Goal: Task Accomplishment & Management: Manage account settings

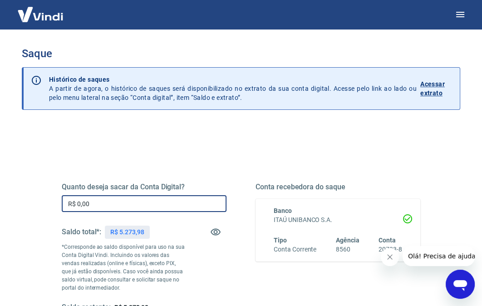
click at [113, 200] on input "R$ 0,00" at bounding box center [144, 203] width 165 height 17
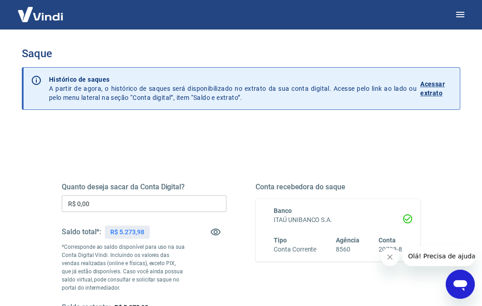
click at [101, 206] on input "R$ 0,00" at bounding box center [144, 203] width 165 height 17
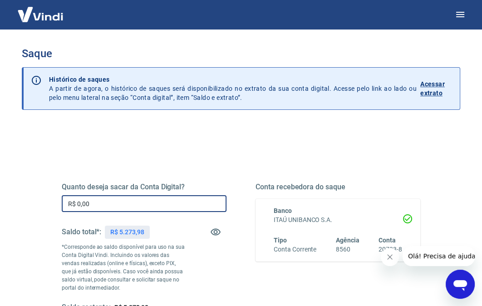
click at [101, 206] on input "R$ 0,00" at bounding box center [144, 203] width 165 height 17
click at [108, 203] on input "R$ 0,00" at bounding box center [144, 203] width 165 height 17
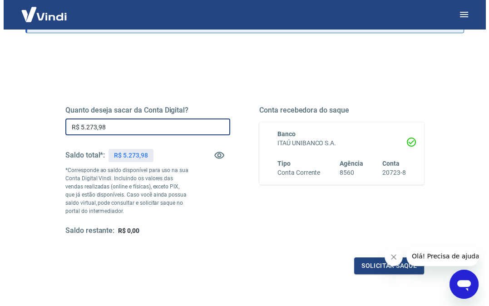
scroll to position [136, 0]
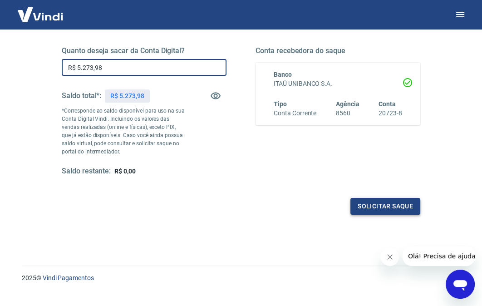
type input "R$ 5.273,98"
click at [382, 201] on button "Solicitar saque" at bounding box center [385, 206] width 70 height 17
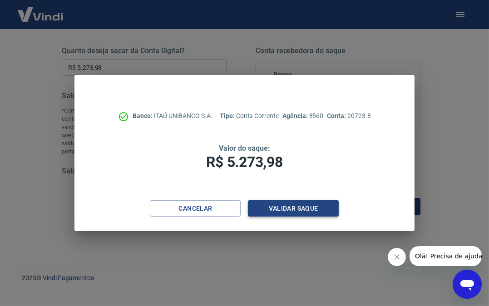
click at [291, 206] on button "Validar saque" at bounding box center [293, 208] width 91 height 17
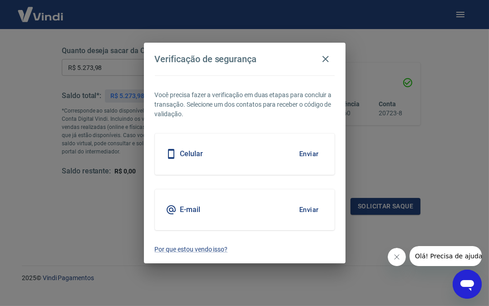
click at [210, 158] on div "Celular Enviar" at bounding box center [245, 153] width 180 height 41
click at [301, 155] on button "Enviar" at bounding box center [309, 153] width 30 height 19
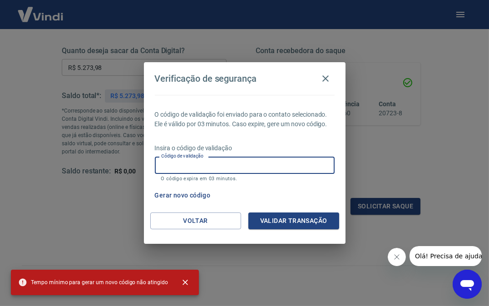
click at [234, 164] on input "Código de validação" at bounding box center [245, 165] width 180 height 17
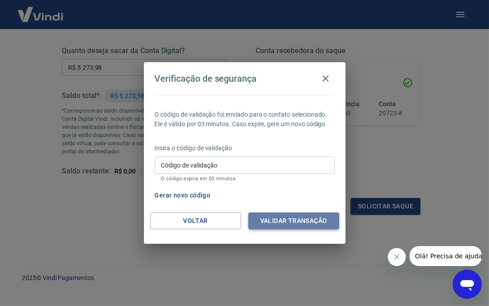
click at [301, 224] on button "Validar transação" at bounding box center [293, 220] width 91 height 17
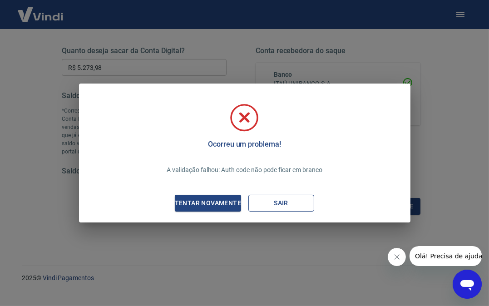
click at [284, 200] on button "Sair" at bounding box center [281, 203] width 66 height 17
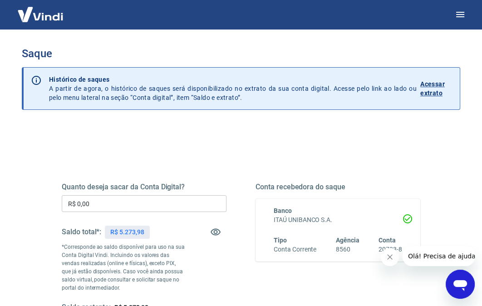
click at [133, 200] on input "R$ 0,00" at bounding box center [144, 203] width 165 height 17
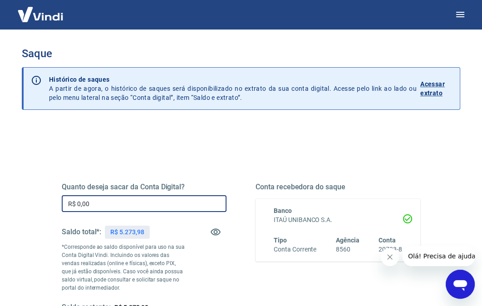
click at [123, 204] on input "R$ 0,00" at bounding box center [144, 203] width 165 height 17
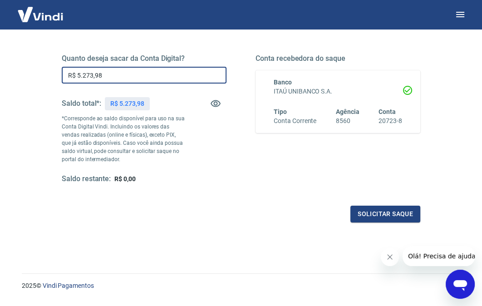
scroll to position [136, 0]
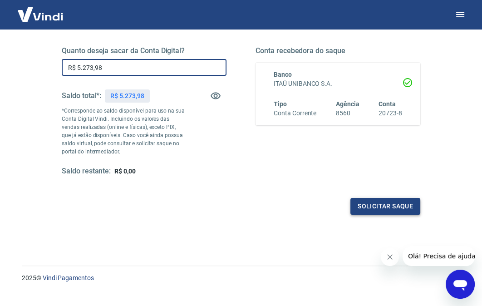
type input "R$ 5.273,98"
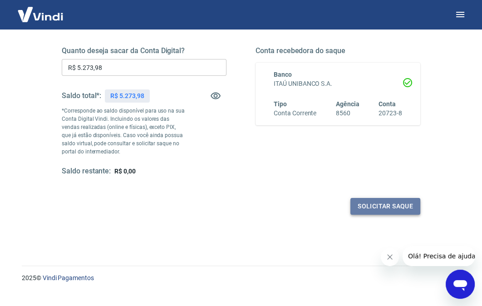
click at [380, 205] on button "Solicitar saque" at bounding box center [385, 206] width 70 height 17
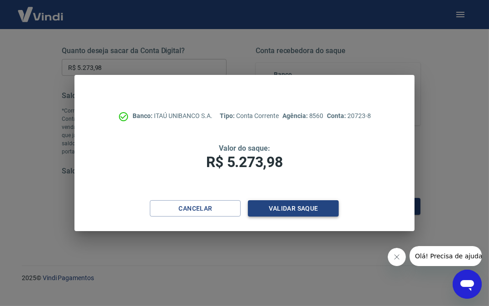
click at [290, 212] on button "Validar saque" at bounding box center [293, 208] width 91 height 17
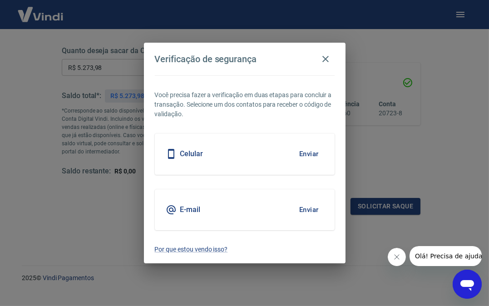
click at [312, 153] on button "Enviar" at bounding box center [309, 153] width 30 height 19
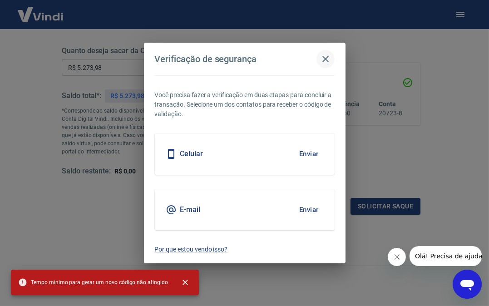
click at [323, 62] on icon "button" at bounding box center [325, 59] width 11 height 11
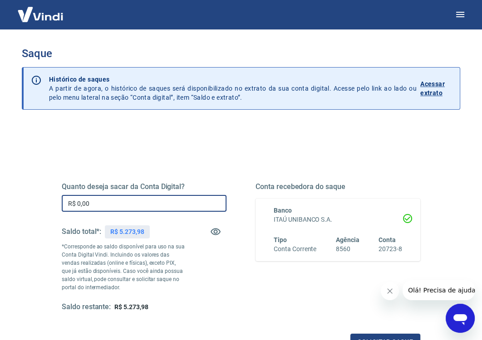
click at [136, 207] on input "R$ 0,00" at bounding box center [144, 203] width 165 height 17
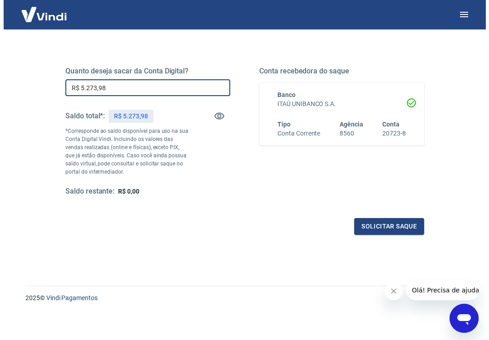
scroll to position [116, 0]
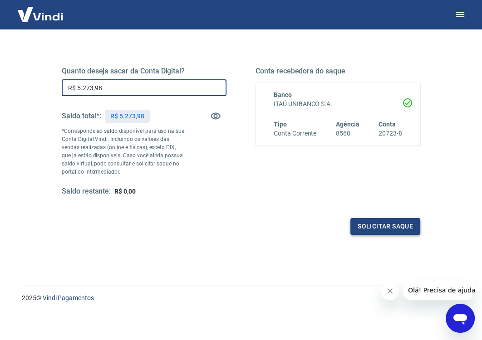
type input "R$ 5.273,98"
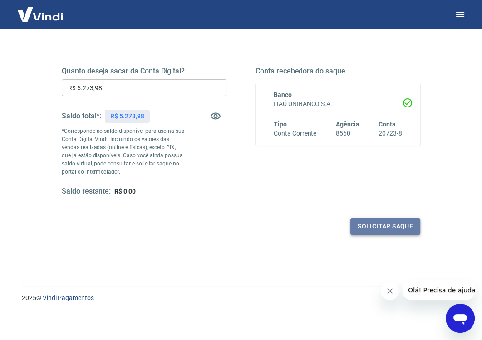
click at [365, 221] on button "Solicitar saque" at bounding box center [385, 226] width 70 height 17
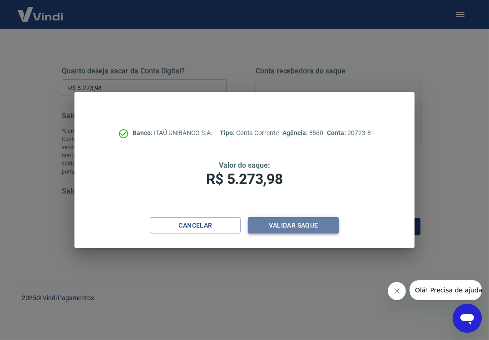
click at [273, 222] on button "Validar saque" at bounding box center [293, 225] width 91 height 17
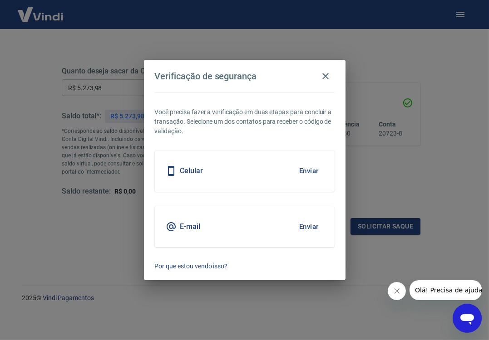
click at [298, 173] on button "Enviar" at bounding box center [309, 171] width 30 height 19
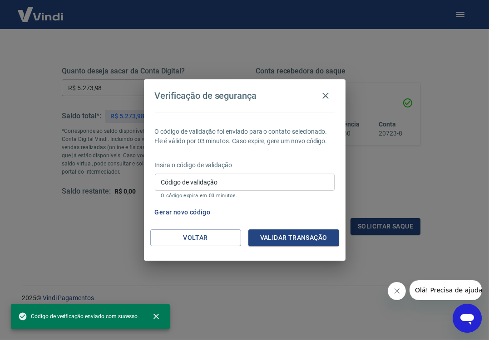
click at [252, 184] on input "Código de validação" at bounding box center [245, 182] width 180 height 17
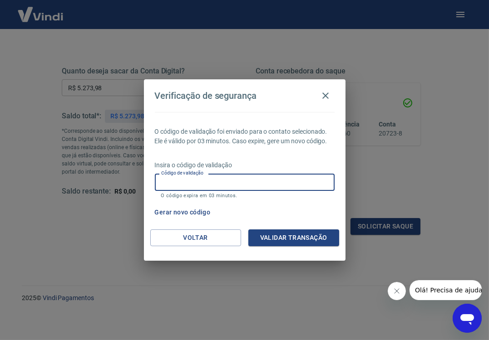
click at [463, 320] on icon "Abrir janela de mensagens" at bounding box center [467, 319] width 14 height 11
click at [464, 320] on icon "Abrir janela de mensagens" at bounding box center [466, 318] width 16 height 16
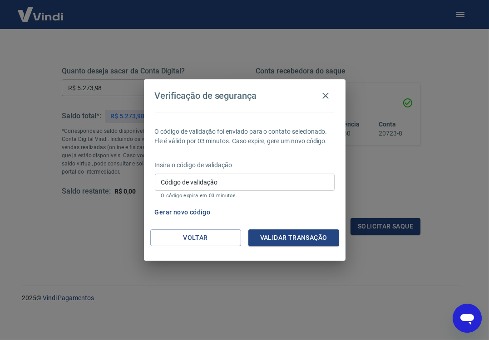
scroll to position [0, 0]
click at [464, 319] on icon "Abrir janela de mensagens" at bounding box center [467, 319] width 14 height 11
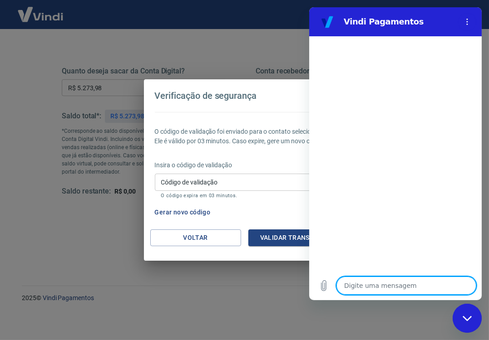
click at [380, 287] on textarea at bounding box center [406, 286] width 140 height 18
type textarea "b"
type textarea "x"
type textarea "bO"
type textarea "x"
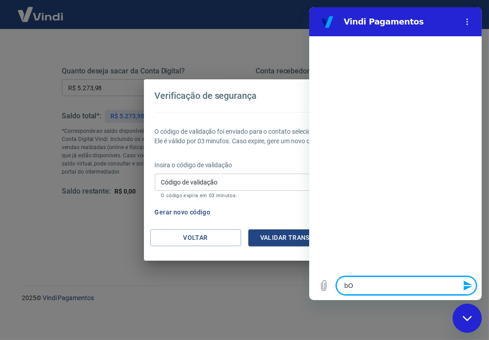
type textarea "bOA"
type textarea "x"
type textarea "bOA"
type textarea "x"
type textarea "bOA"
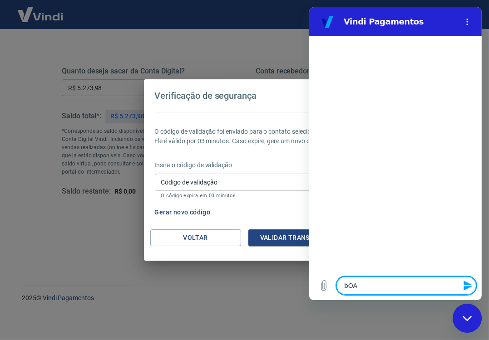
type textarea "x"
type textarea "bO"
type textarea "x"
type textarea "b"
type textarea "x"
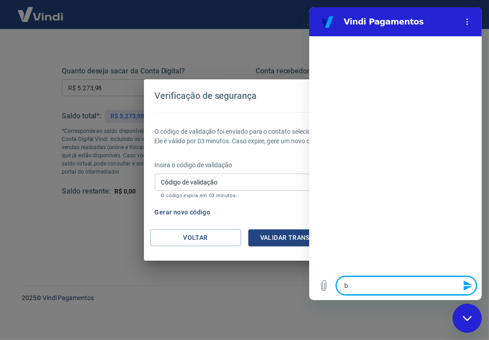
type textarea "x"
type textarea "B"
type textarea "x"
type textarea "Bo"
type textarea "x"
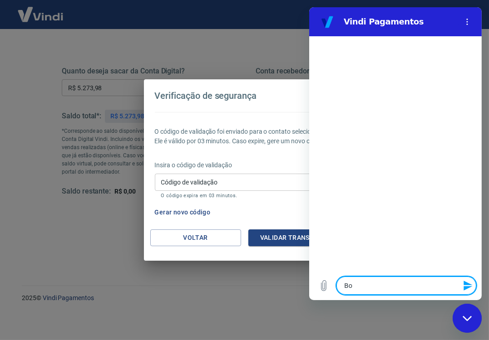
type textarea "Boa"
type textarea "x"
type textarea "Boa"
type textarea "x"
type textarea "Boa t"
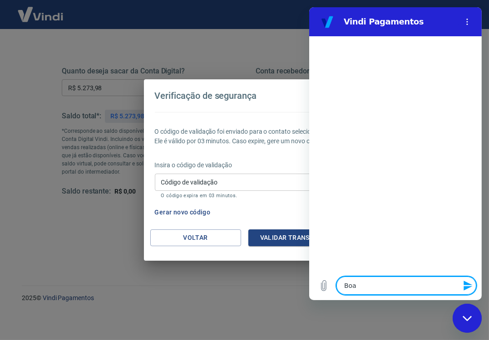
type textarea "x"
type textarea "Boa ta"
type textarea "x"
type textarea "Boa tar"
type textarea "x"
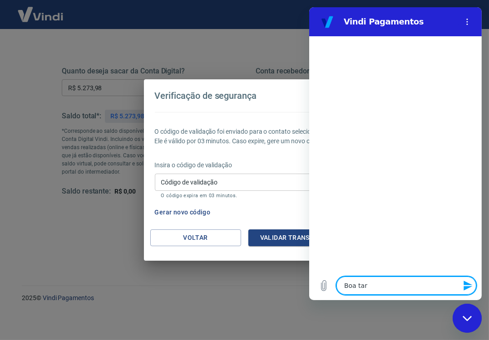
type textarea "Boa tard"
type textarea "x"
type textarea "Boa tarde"
type textarea "x"
type textarea "Boa tarde!"
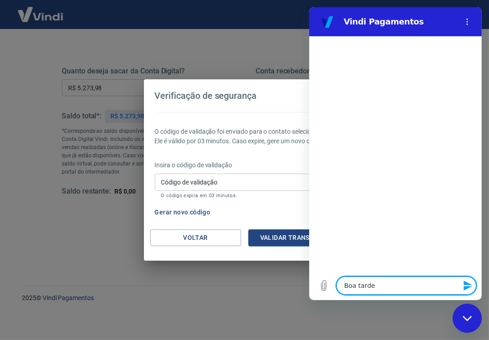
type textarea "x"
type textarea "E"
type textarea "x"
type textarea "Es"
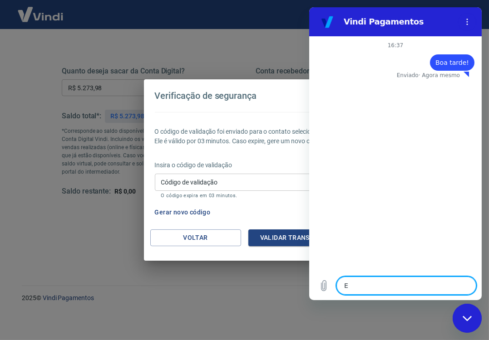
type textarea "x"
type textarea "Est"
type textarea "x"
type textarea "Esto"
type textarea "x"
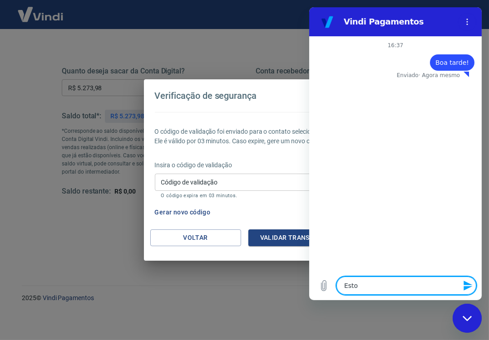
type textarea "Estou"
type textarea "x"
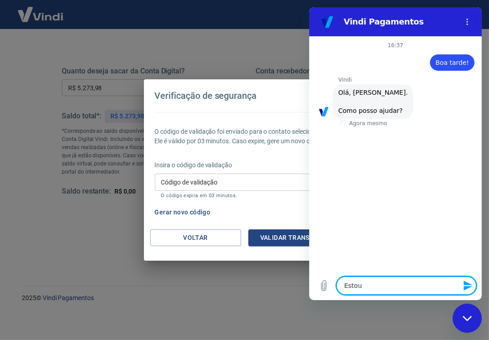
type textarea "Estou"
type textarea "x"
type textarea "Estou d"
type textarea "x"
type textarea "Estou de"
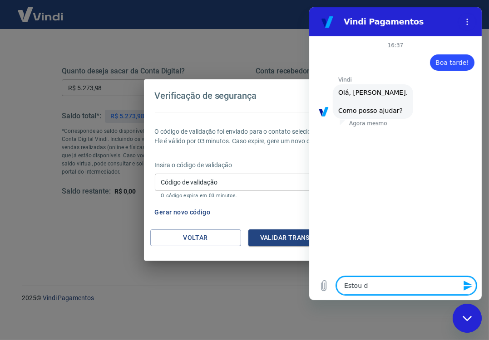
type textarea "x"
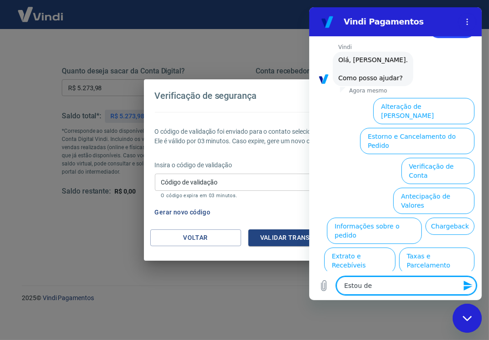
scroll to position [44, 0]
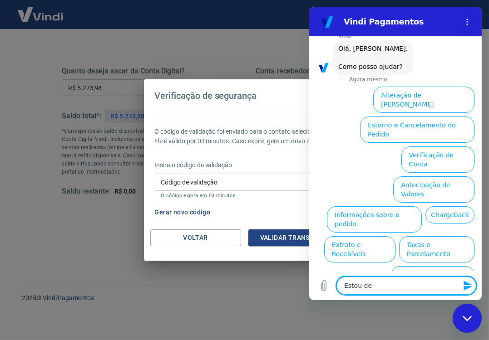
type textarea "Estou des"
type textarea "x"
type textarea "Estou desc"
type textarea "x"
type textarea "Estou descd"
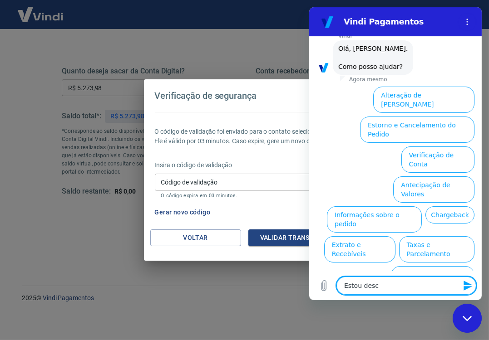
type textarea "x"
type textarea "Estou descde"
type textarea "x"
type textarea "Estou descde"
type textarea "x"
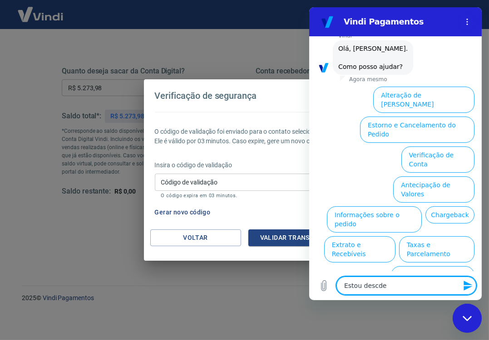
type textarea "Estou descde"
type textarea "x"
type textarea "Estou descd"
type textarea "x"
type textarea "Estou desc"
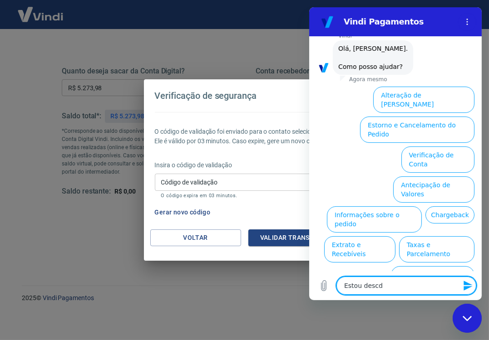
type textarea "x"
type textarea "Estou des"
type textarea "x"
type textarea "Estou desd"
type textarea "x"
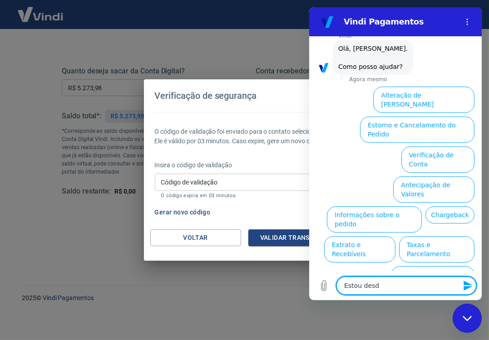
type textarea "Estou desde"
type textarea "x"
type textarea "Estou desde"
type textarea "x"
type textarea "Estou desde o"
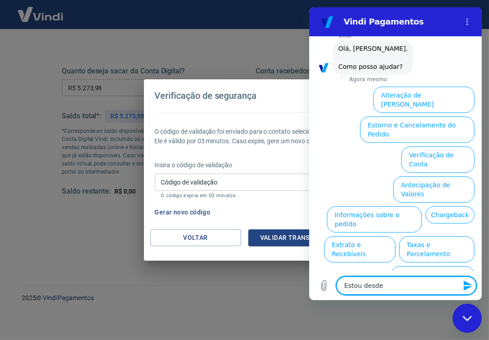
type textarea "x"
type textarea "Estou desde on"
type textarea "x"
type textarea "Estou desde ont"
type textarea "x"
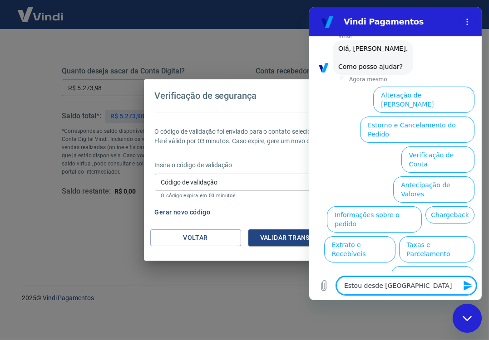
type textarea "Estou desde onte"
type textarea "x"
type textarea "Estou desde ontem"
type textarea "x"
type textarea "Estou desde ontem"
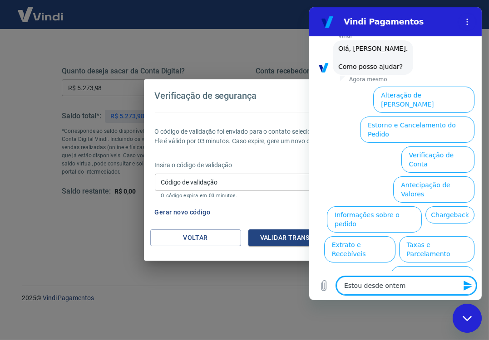
type textarea "x"
type textarea "Estou desde ontem t"
type textarea "x"
type textarea "Estou desde ontem te"
type textarea "x"
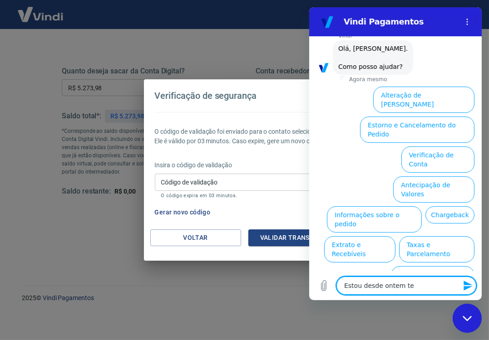
type textarea "Estou desde ontem ten"
type textarea "x"
type textarea "Estou desde ontem tent"
type textarea "x"
type textarea "Estou desde ontem tenta"
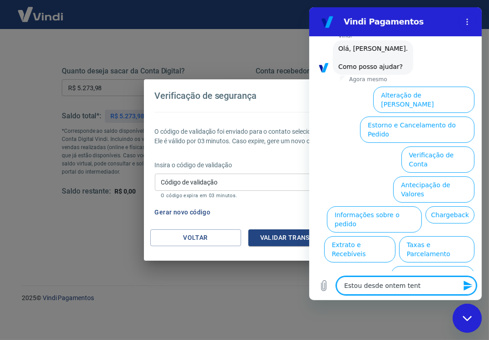
type textarea "x"
type textarea "Estou desde ontem tentan"
type textarea "x"
type textarea "Estou desde ontem tentand"
type textarea "x"
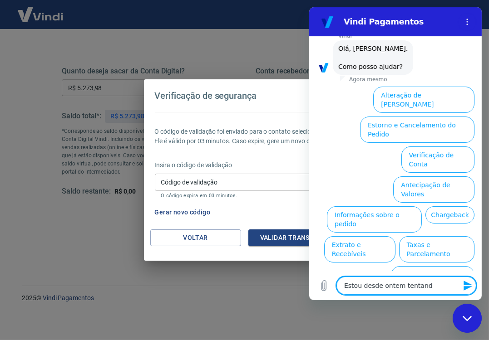
type textarea "Estou desde ontem tentando"
type textarea "x"
type textarea "Estou desde ontem tentando"
type textarea "x"
type textarea "Estou desde ontem tentando"
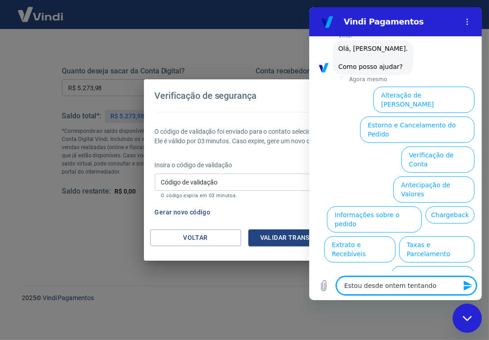
type textarea "x"
type textarea "Estou desde ontem tentand"
type textarea "x"
type textarea "Estou desde ontem tentan"
type textarea "x"
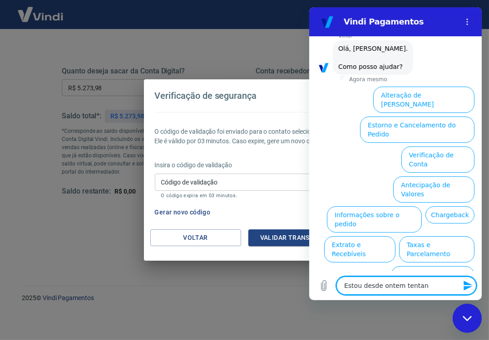
type textarea "Estou desde ontem tenta"
type textarea "x"
type textarea "Estou desde ontem tent"
type textarea "x"
type textarea "Estou desde ontem ten"
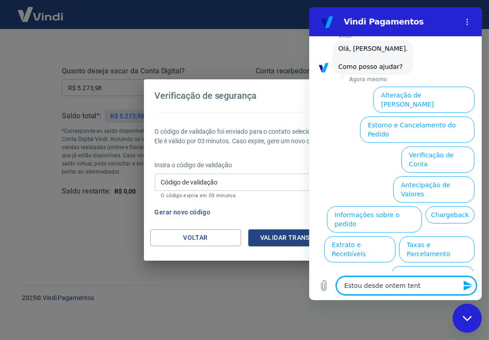
type textarea "x"
type textarea "Estou desde ontem te"
type textarea "x"
type textarea "Estou desde ontem t"
type textarea "x"
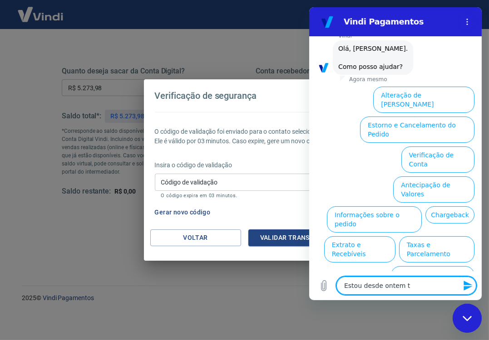
type textarea "Estou desde ontem"
type textarea "x"
type textarea "Estou desde ontem"
type textarea "x"
type textarea "Estou desde onte"
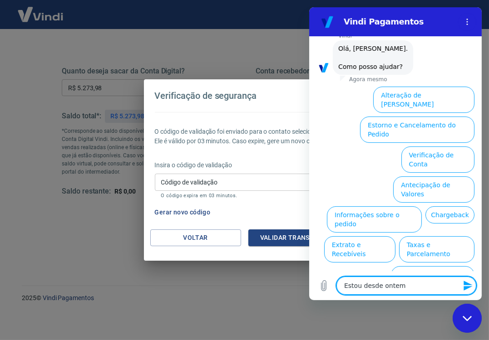
type textarea "x"
type textarea "Estou desde ont"
type textarea "x"
type textarea "Estou desde on"
type textarea "x"
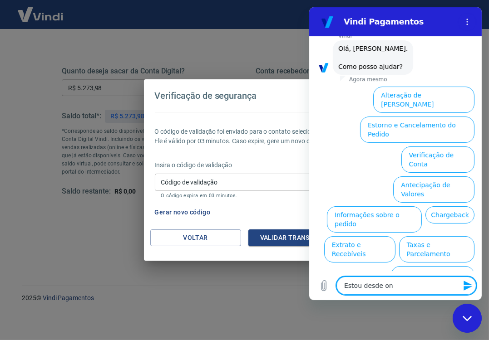
type textarea "Estou desde o"
type textarea "x"
type textarea "Estou desde"
type textarea "x"
type textarea "Estou desde"
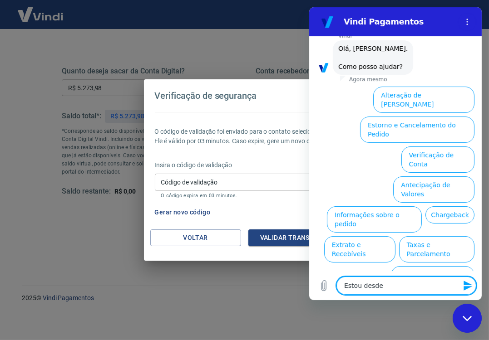
type textarea "x"
type textarea "Estou desd"
type textarea "x"
type textarea "Estou des"
type textarea "x"
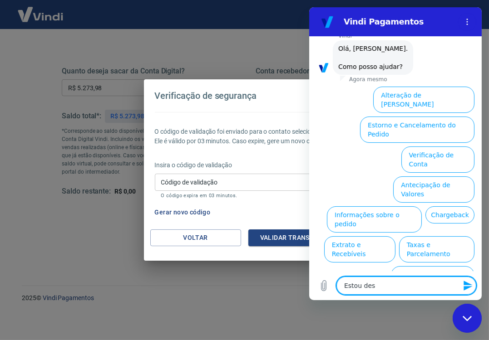
type textarea "Estou de"
type textarea "x"
type textarea "Estou d"
type textarea "x"
type textarea "Estou"
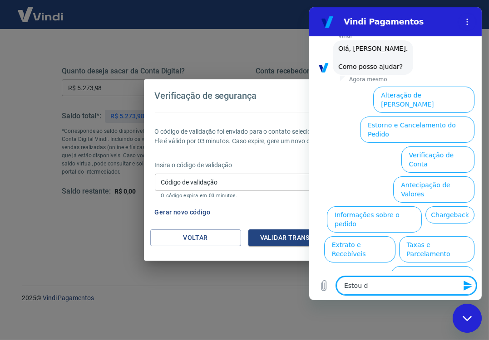
type textarea "x"
type textarea "Estou"
type textarea "x"
type textarea "Esto"
type textarea "x"
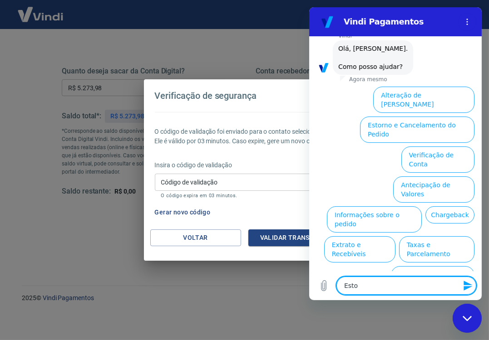
type textarea "Est"
type textarea "x"
type textarea "Es"
type textarea "x"
type textarea "E"
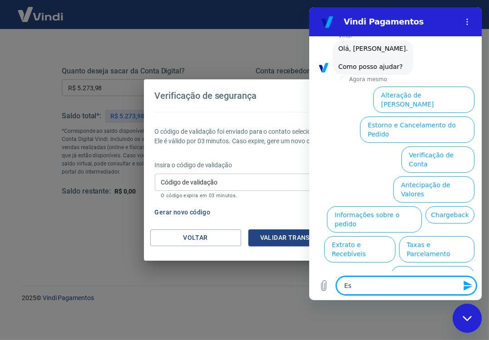
type textarea "x"
click at [399, 291] on textarea at bounding box center [406, 286] width 140 height 18
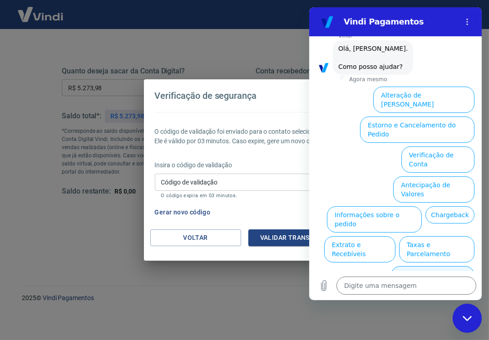
click at [439, 266] on button "Alterar celular verificado" at bounding box center [432, 279] width 84 height 26
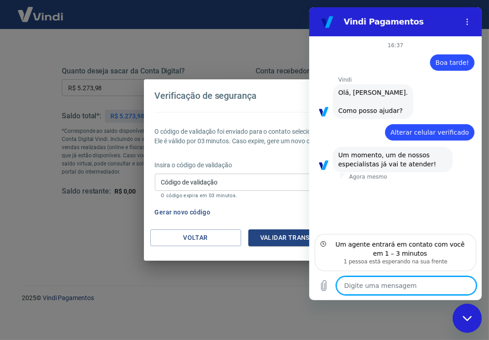
click at [390, 288] on textarea at bounding box center [406, 286] width 140 height 18
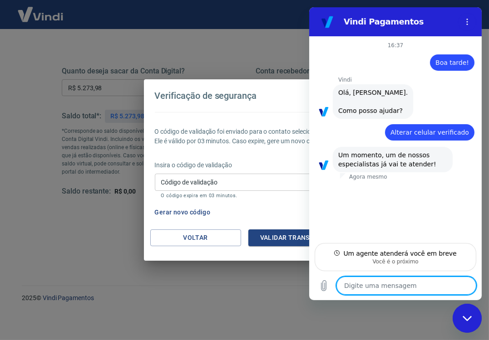
click at [457, 299] on div "Digite uma mensagem x" at bounding box center [395, 285] width 173 height 29
type textarea "x"
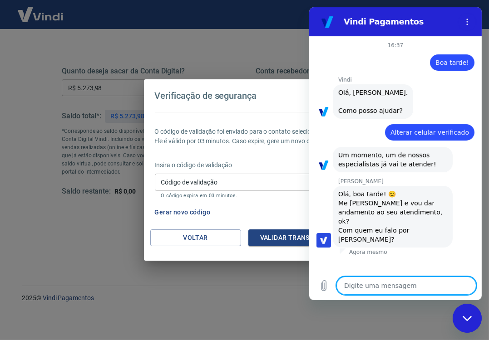
click at [371, 287] on textarea at bounding box center [406, 286] width 140 height 18
type textarea "B"
type textarea "x"
type textarea "Bo"
type textarea "x"
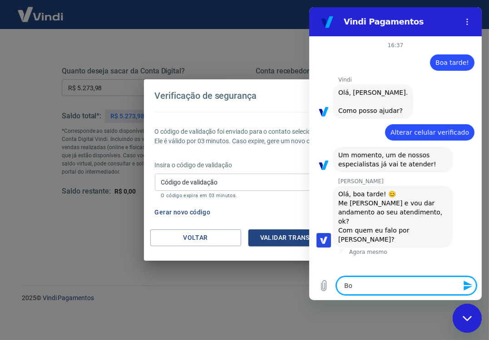
type textarea "Boa"
type textarea "x"
type textarea "Boa"
type textarea "x"
type textarea "Boa r"
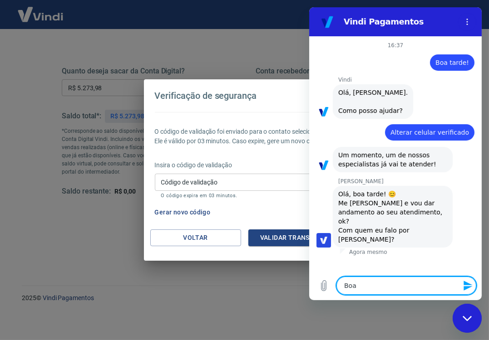
type textarea "x"
type textarea "Boa"
type textarea "x"
type textarea "Boa t"
type textarea "x"
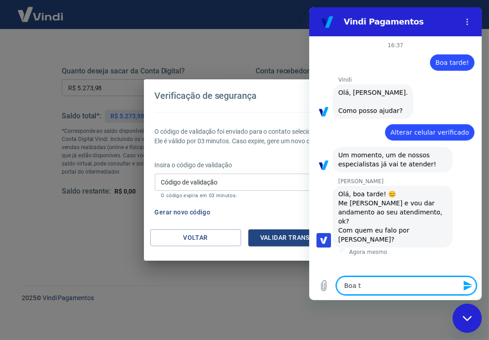
type textarea "Boa ta"
type textarea "x"
type textarea "Boa tar"
type textarea "x"
type textarea "Boa tard"
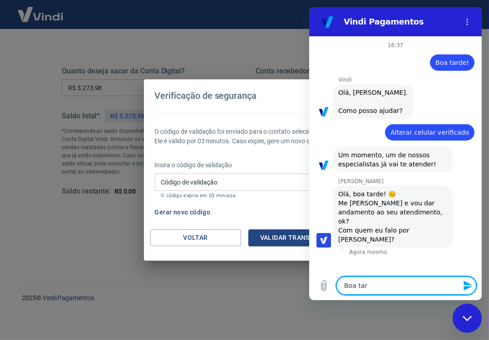
type textarea "x"
type textarea "Boa tarde"
type textarea "x"
type textarea "Boa tarde"
type textarea "x"
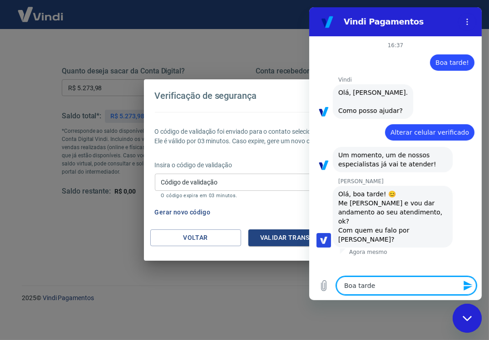
type textarea "Boa tarde A"
type textarea "x"
type textarea "Boa tarde An"
type textarea "x"
type textarea "Boa tarde And"
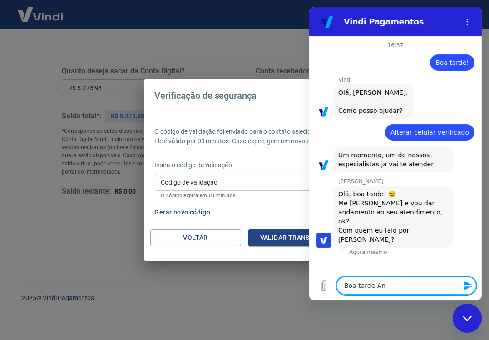
type textarea "x"
type textarea "Boa tarde Andr"
type textarea "x"
type textarea "Boa tarde Andre"
type textarea "x"
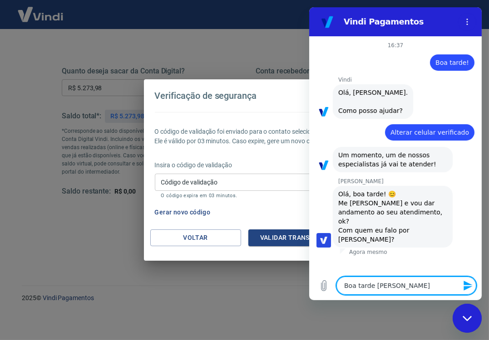
type textarea "Boa tarde Andres"
type textarea "x"
type textarea "Boa tarde Andress"
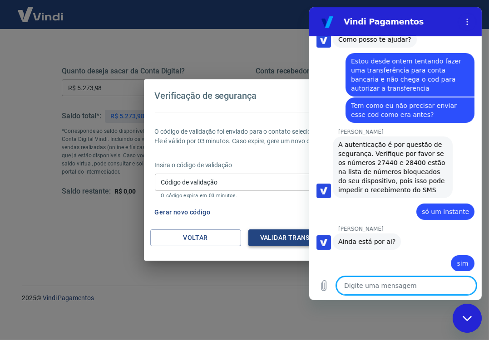
scroll to position [253, 0]
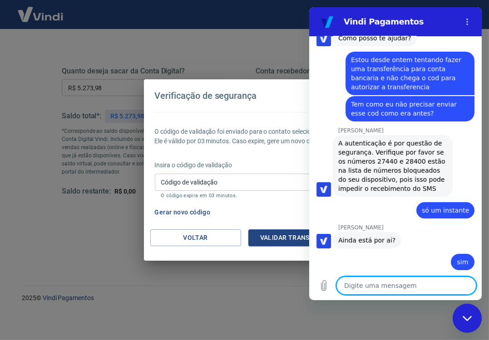
click at [373, 289] on textarea at bounding box center [406, 286] width 140 height 18
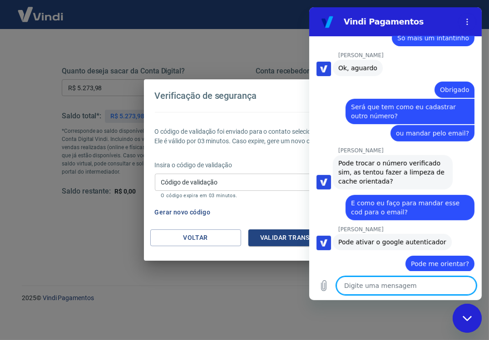
scroll to position [497, 0]
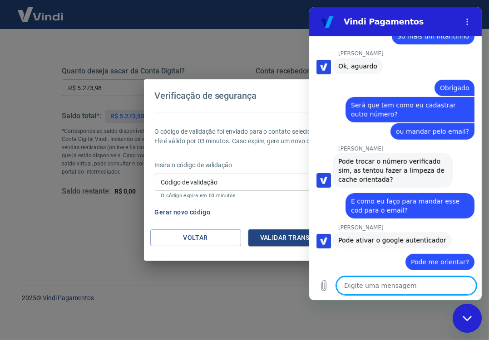
click at [390, 281] on textarea at bounding box center [406, 286] width 140 height 18
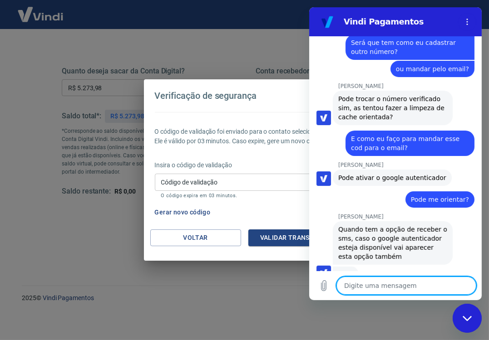
scroll to position [558, 0]
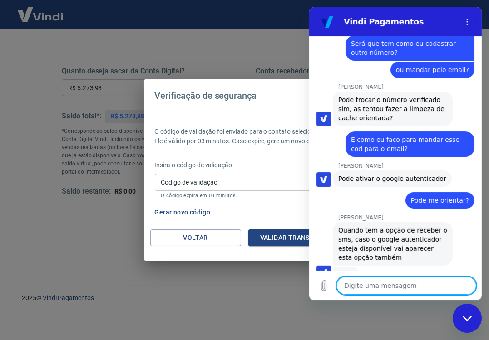
click at [378, 291] on textarea at bounding box center [406, 286] width 140 height 18
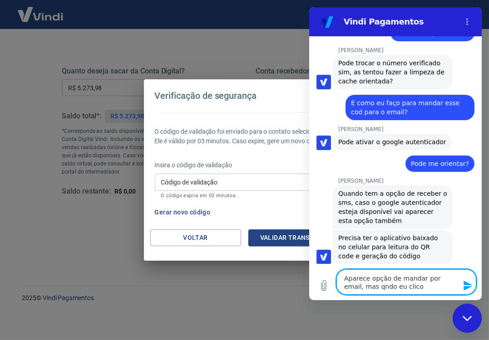
scroll to position [597, 0]
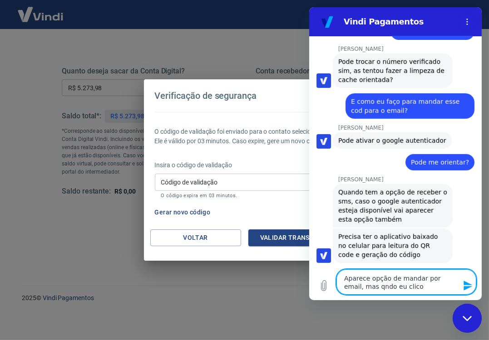
click at [399, 287] on textarea "Aparece opção de mandar por email, mas qndo eu clico" at bounding box center [406, 282] width 140 height 25
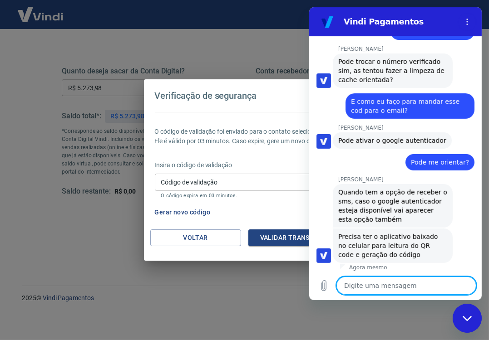
scroll to position [589, 0]
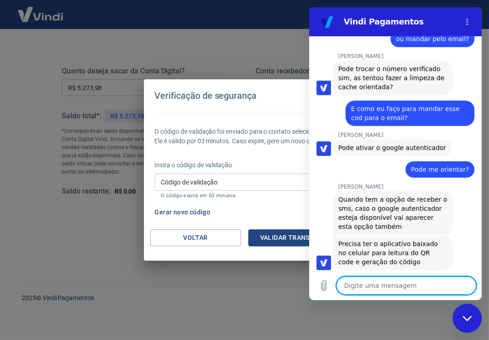
click at [276, 195] on p "O código expira em 03 minutos." at bounding box center [244, 196] width 167 height 6
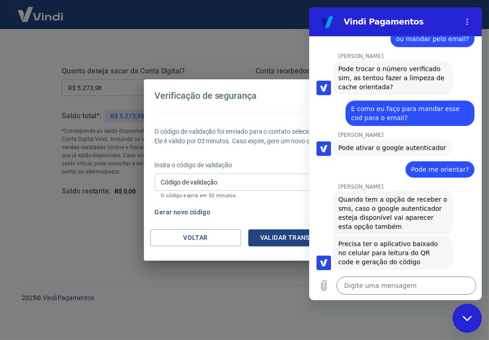
click at [225, 182] on input "Código de validação" at bounding box center [245, 182] width 180 height 17
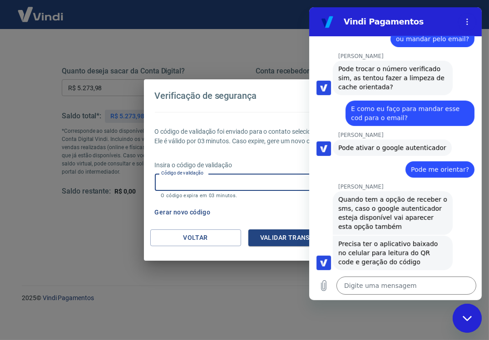
click at [263, 153] on div "O código de validação foi enviado para o contato selecionado. Ele é válido por …" at bounding box center [245, 171] width 202 height 118
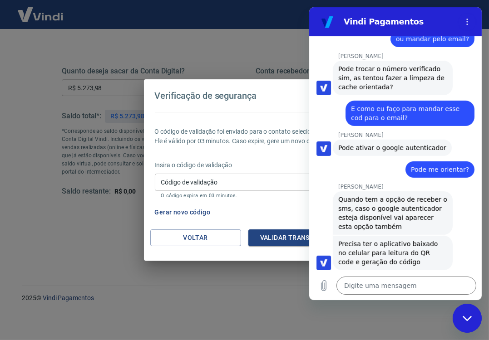
click at [263, 153] on div "O código de validação foi enviado para o contato selecionado. Ele é válido por …" at bounding box center [245, 171] width 202 height 118
click at [232, 177] on input "Código de validação" at bounding box center [245, 182] width 180 height 17
click at [273, 234] on button "Validar transação" at bounding box center [293, 238] width 91 height 17
